Goal: Information Seeking & Learning: Learn about a topic

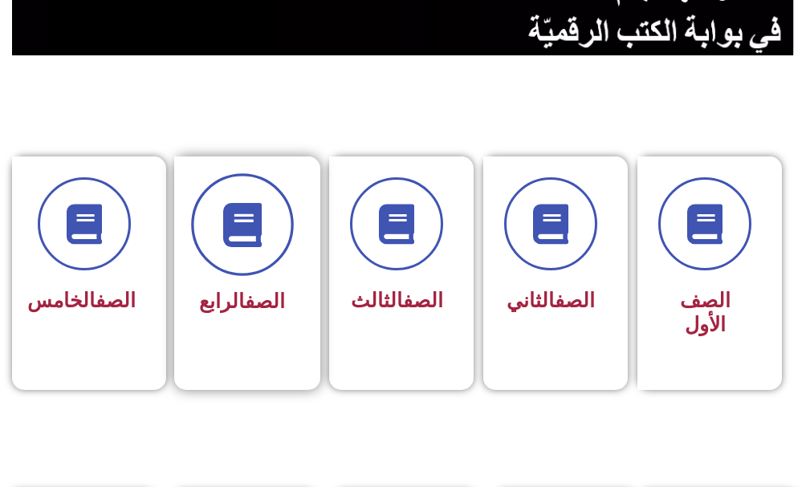
scroll to position [321, 0]
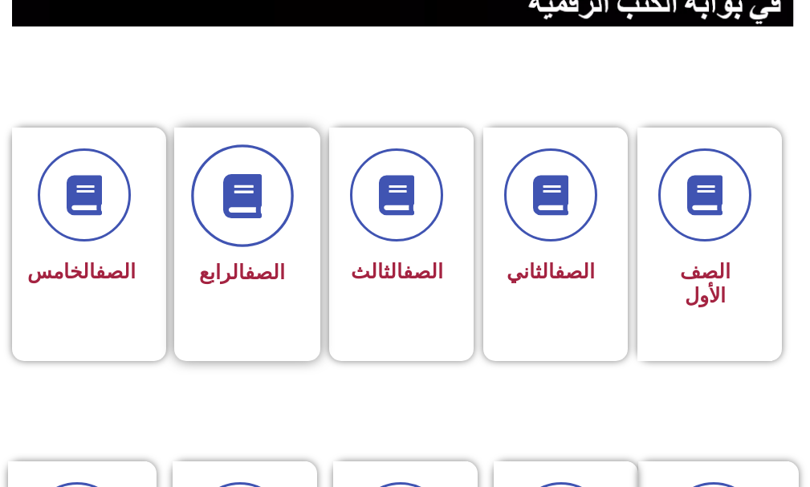
click at [241, 191] on icon at bounding box center [242, 196] width 44 height 44
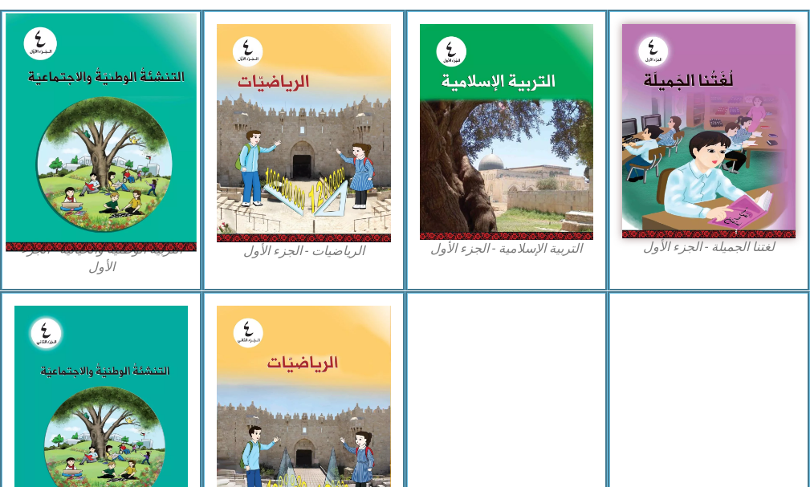
scroll to position [482, 0]
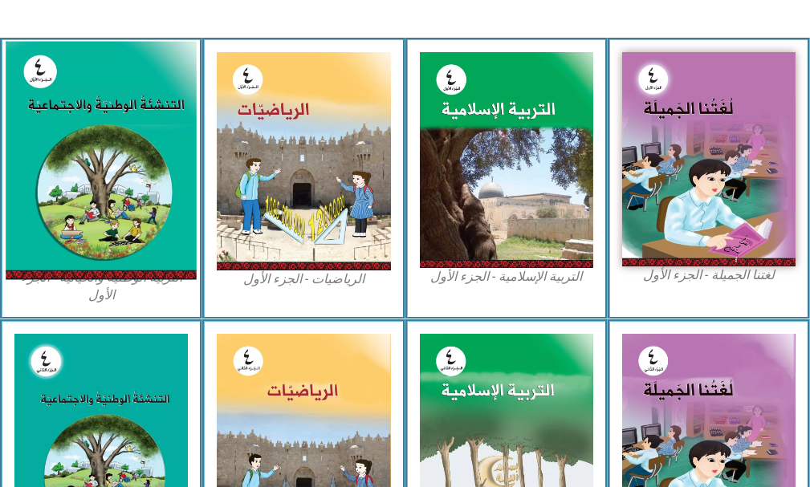
click at [141, 104] on img at bounding box center [101, 161] width 191 height 239
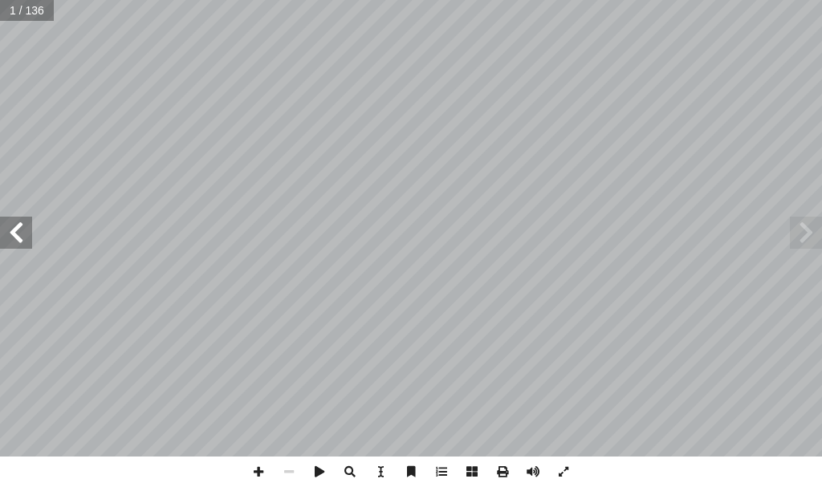
click at [2, 221] on span at bounding box center [16, 233] width 32 height 32
click at [5, 222] on span at bounding box center [16, 233] width 32 height 32
click at [12, 221] on span at bounding box center [16, 233] width 32 height 32
click at [18, 223] on span at bounding box center [16, 233] width 32 height 32
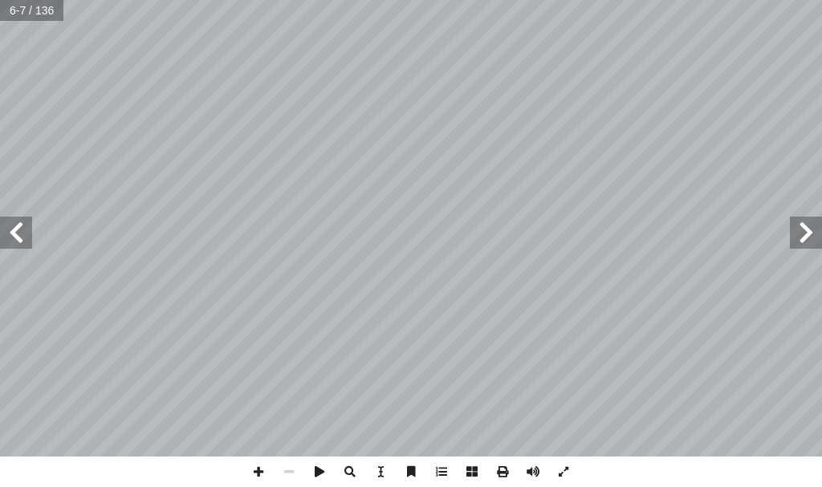
drag, startPoint x: 18, startPoint y: 223, endPoint x: 31, endPoint y: 230, distance: 13.7
click at [18, 222] on span at bounding box center [16, 233] width 32 height 32
click at [21, 233] on span at bounding box center [16, 233] width 32 height 32
click at [15, 223] on span at bounding box center [16, 233] width 32 height 32
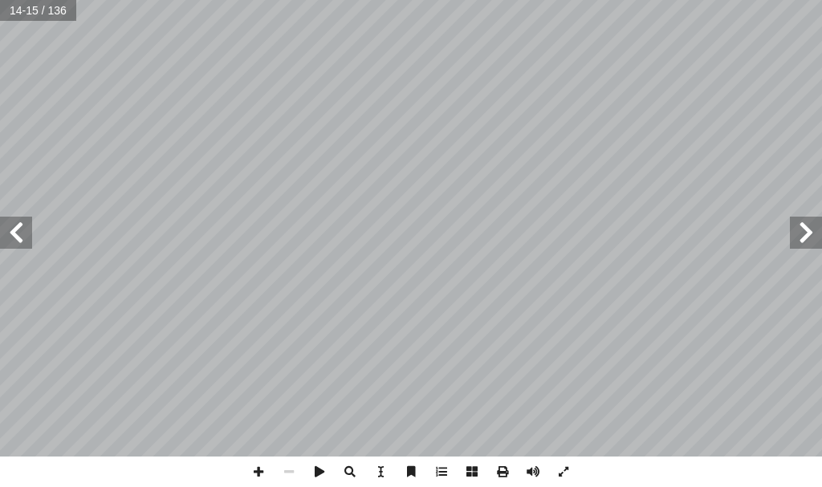
click at [15, 223] on span at bounding box center [16, 233] width 32 height 32
click at [17, 239] on span at bounding box center [16, 233] width 32 height 32
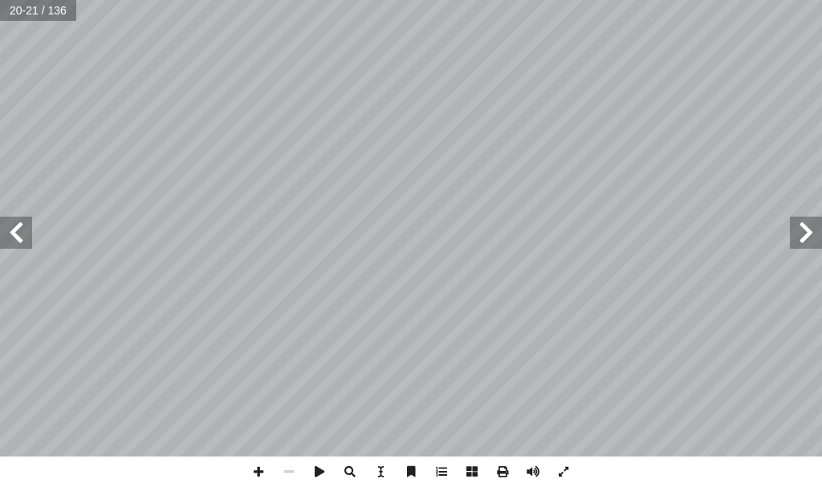
click at [14, 235] on span at bounding box center [16, 233] width 32 height 32
click at [14, 231] on span at bounding box center [16, 233] width 32 height 32
click at [253, 471] on span at bounding box center [258, 472] width 31 height 31
click at [26, 240] on span at bounding box center [16, 233] width 32 height 32
click at [801, 227] on span at bounding box center [806, 233] width 32 height 32
